Goal: Check status: Check status

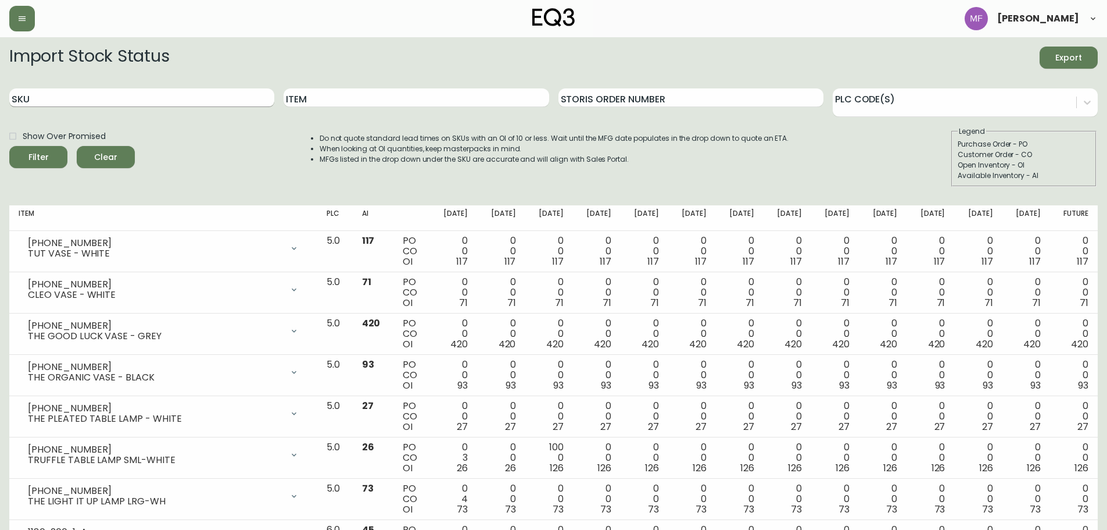
click at [190, 97] on input "SKU" at bounding box center [141, 97] width 265 height 19
paste input "3020-664-13-B"
type input "3020-664-13-B"
click at [9, 146] on button "Filter" at bounding box center [38, 157] width 58 height 22
click at [639, 94] on input "Storis Order Number" at bounding box center [691, 97] width 265 height 19
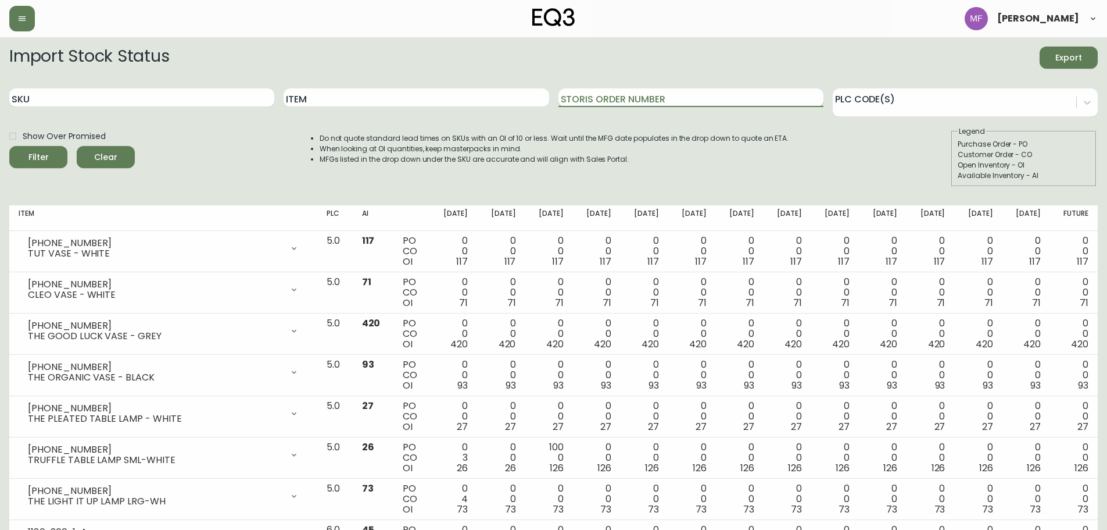
paste input "135192247"
click at [9, 146] on button "Filter" at bounding box center [38, 157] width 58 height 22
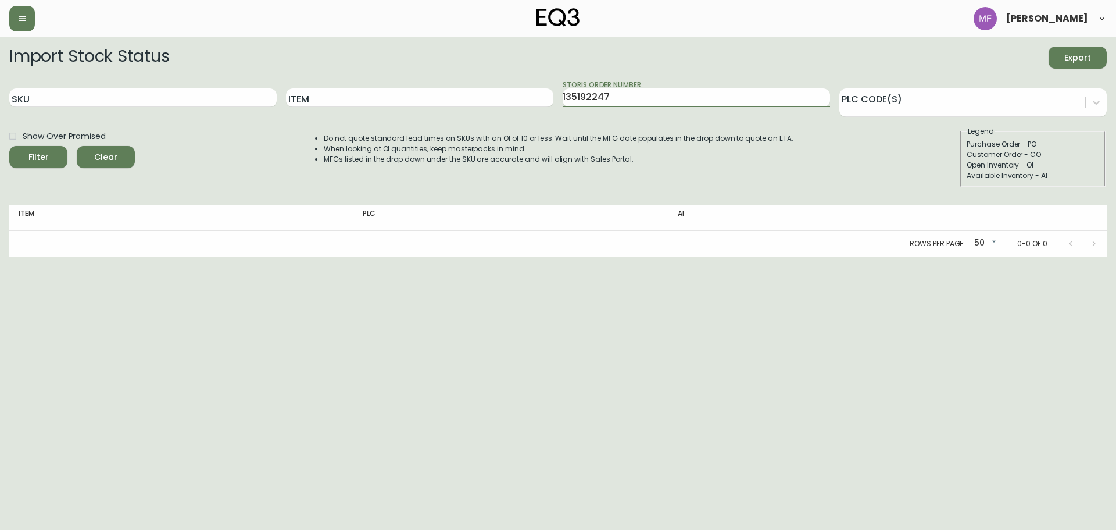
click at [9, 146] on button "Filter" at bounding box center [38, 157] width 58 height 22
type input "1"
paste input "135192247"
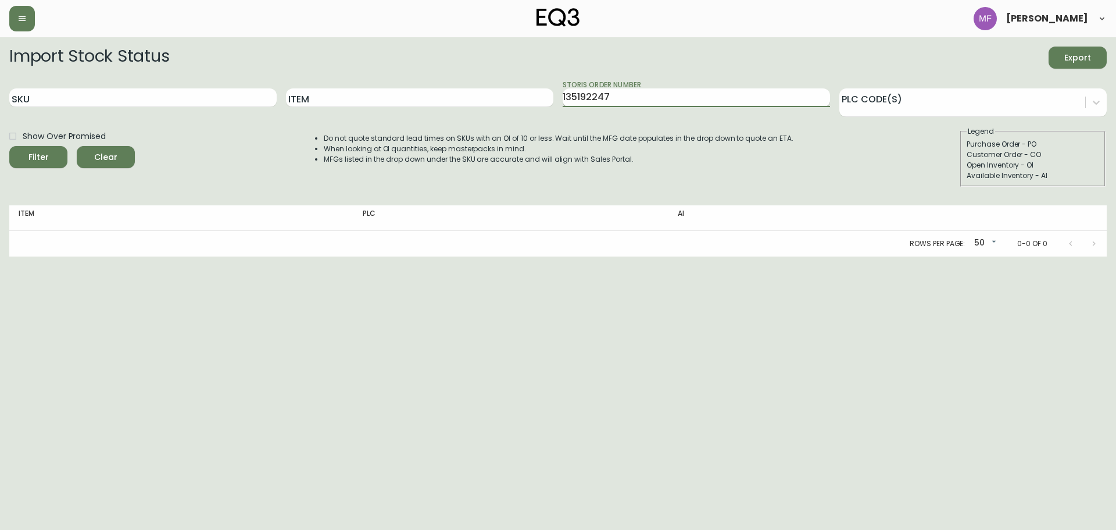
click at [9, 146] on button "Filter" at bounding box center [38, 157] width 58 height 22
drag, startPoint x: 612, startPoint y: 101, endPoint x: 534, endPoint y: 94, distance: 78.2
click at [534, 94] on div "SKU Item Storis Order Number 135192247 PLC Code(s)" at bounding box center [558, 98] width 1098 height 38
type input "1351922247"
click at [9, 146] on button "Filter" at bounding box center [38, 157] width 58 height 22
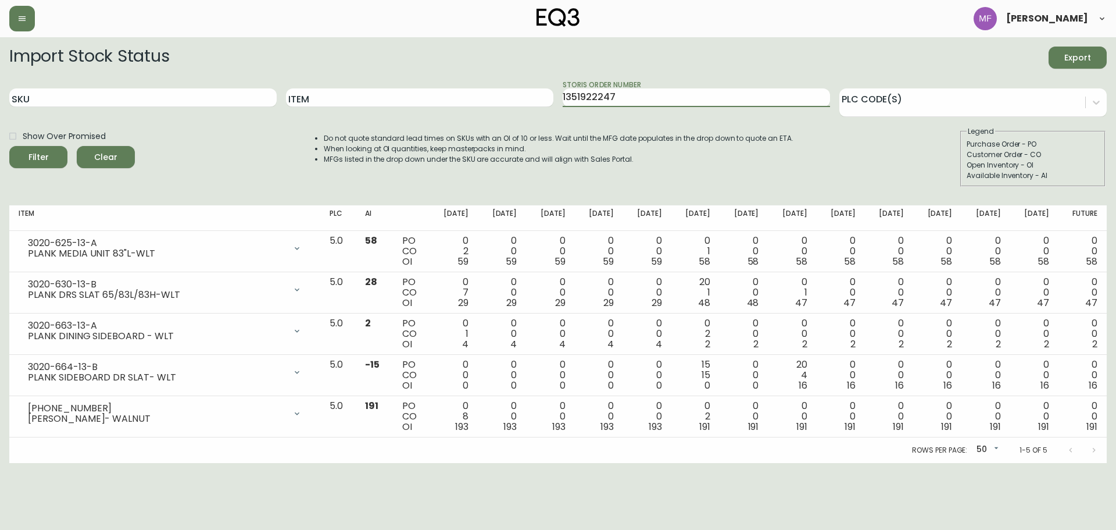
click at [1071, 51] on span "Export" at bounding box center [1078, 58] width 40 height 15
drag, startPoint x: 103, startPoint y: 156, endPoint x: 166, endPoint y: 103, distance: 81.7
click at [103, 156] on span "Clear" at bounding box center [106, 157] width 40 height 15
